Goal: Task Accomplishment & Management: Complete application form

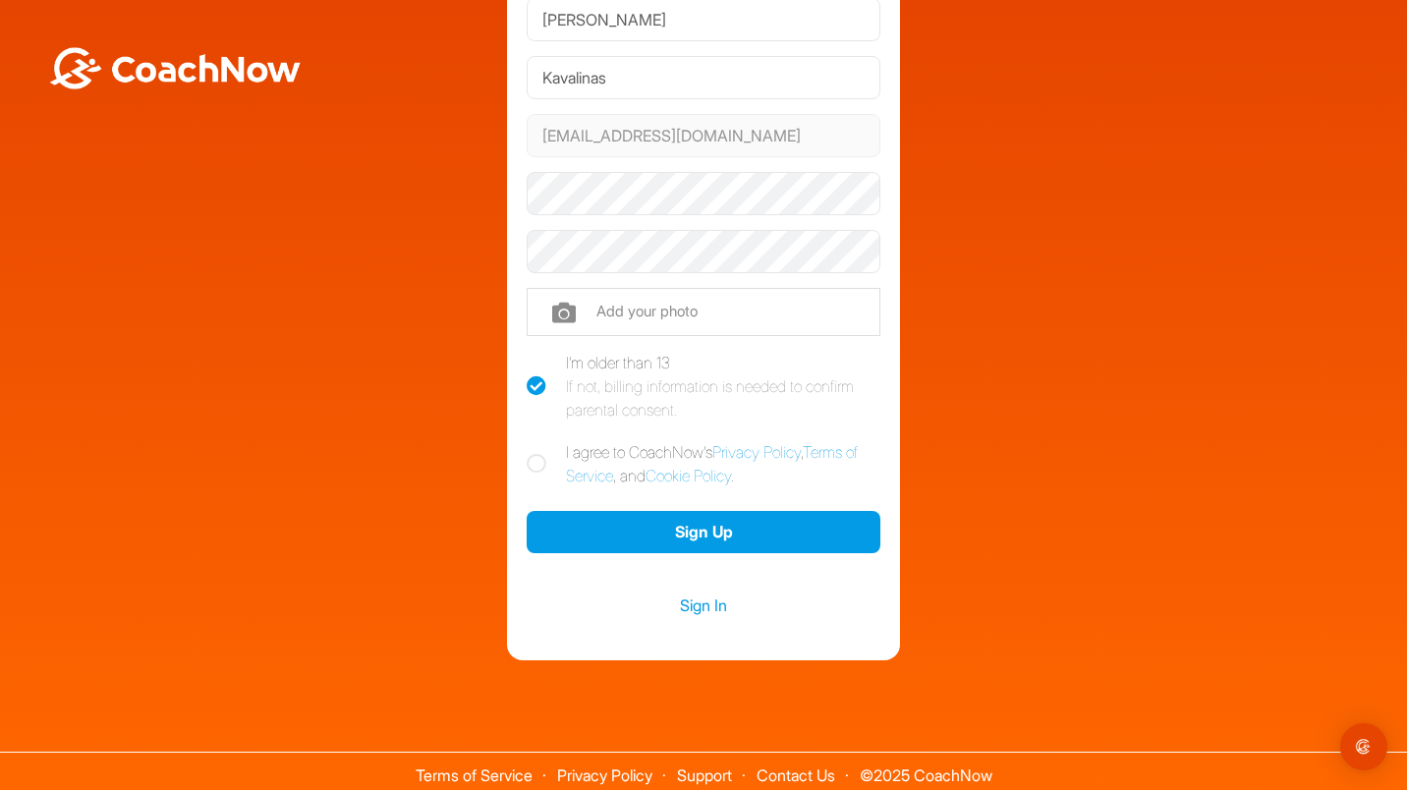
scroll to position [169, 0]
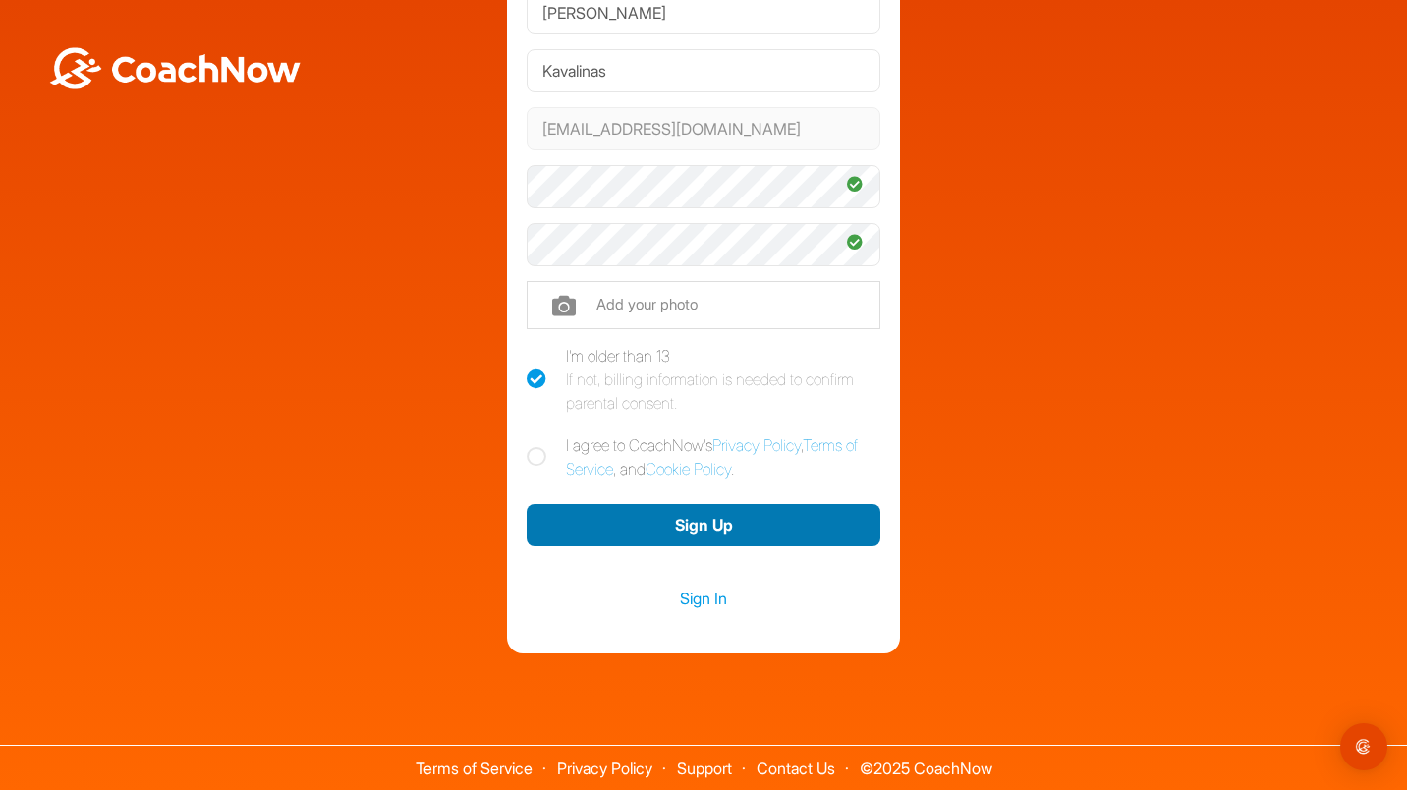
click at [708, 523] on button "Sign Up" at bounding box center [704, 525] width 354 height 42
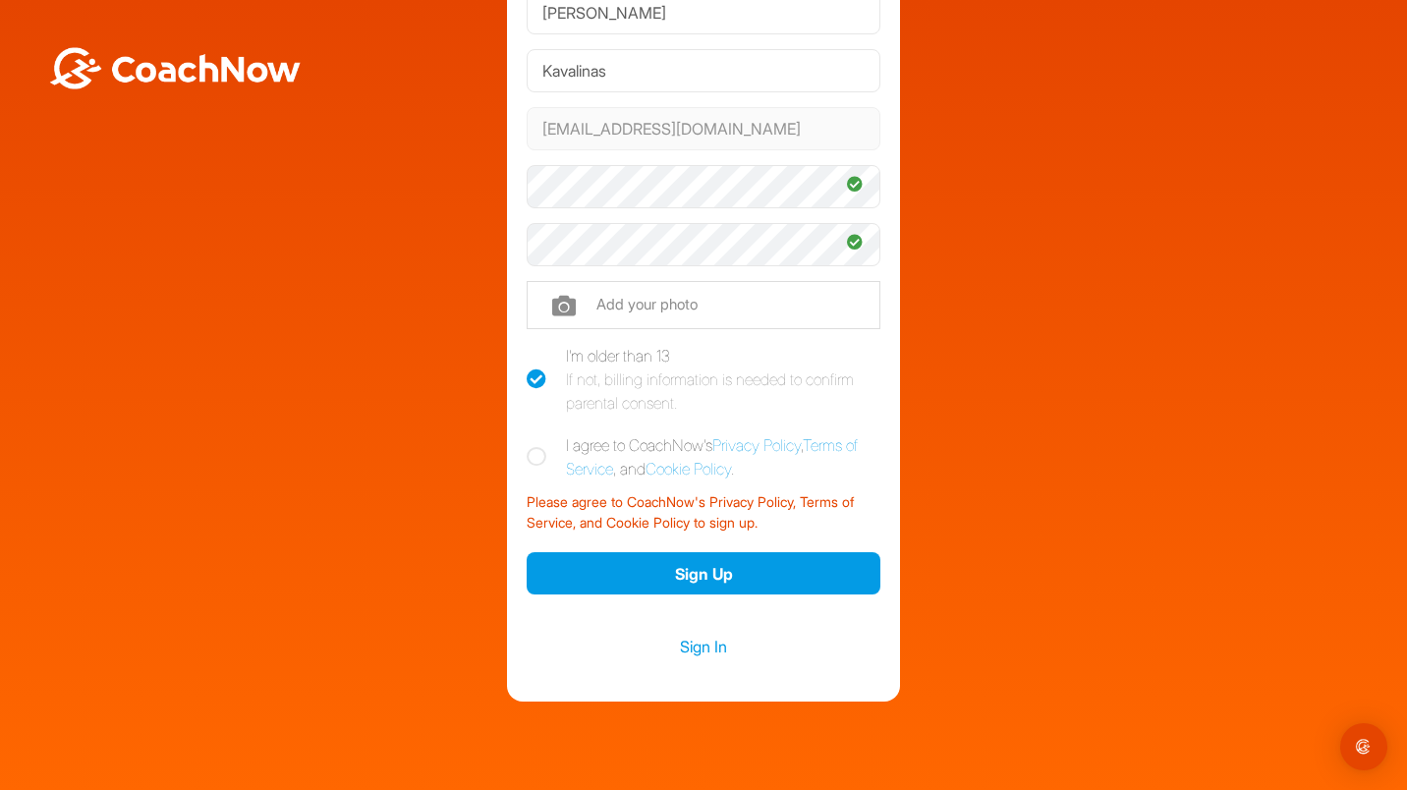
click at [527, 455] on icon at bounding box center [537, 457] width 20 height 20
click at [527, 446] on input "I agree to CoachNow's Privacy Policy , Terms of Service , and Cookie Policy ." at bounding box center [533, 439] width 13 height 13
checkbox input "true"
click at [645, 603] on div "Sign In" at bounding box center [704, 646] width 354 height 87
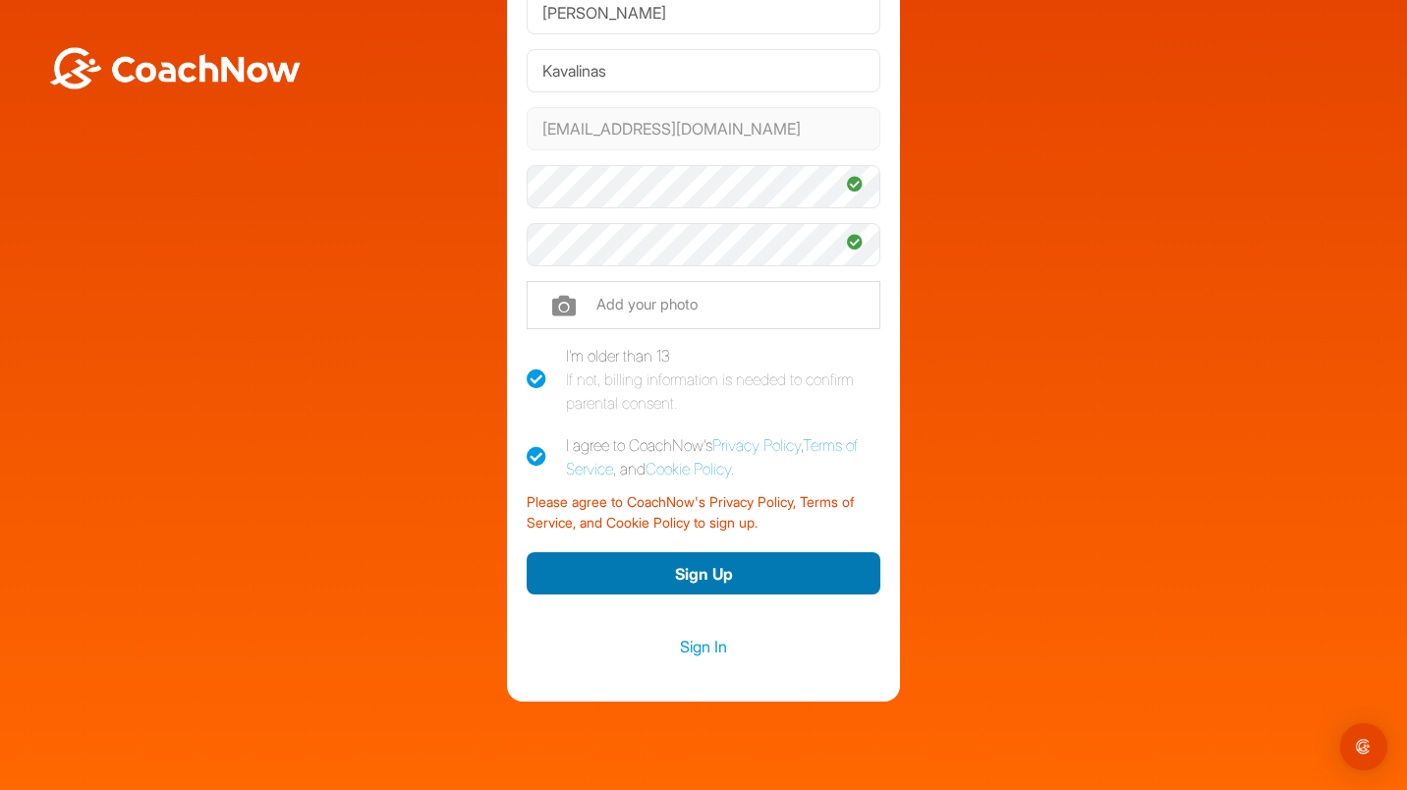
click at [640, 569] on button "Sign Up" at bounding box center [704, 573] width 354 height 42
